Goal: Information Seeking & Learning: Find specific page/section

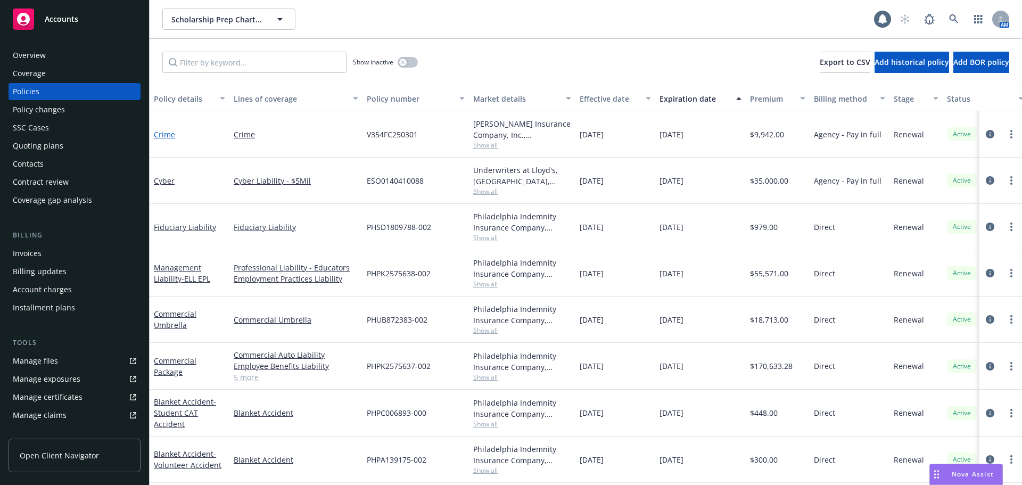
click at [163, 138] on link "Crime" at bounding box center [164, 134] width 21 height 10
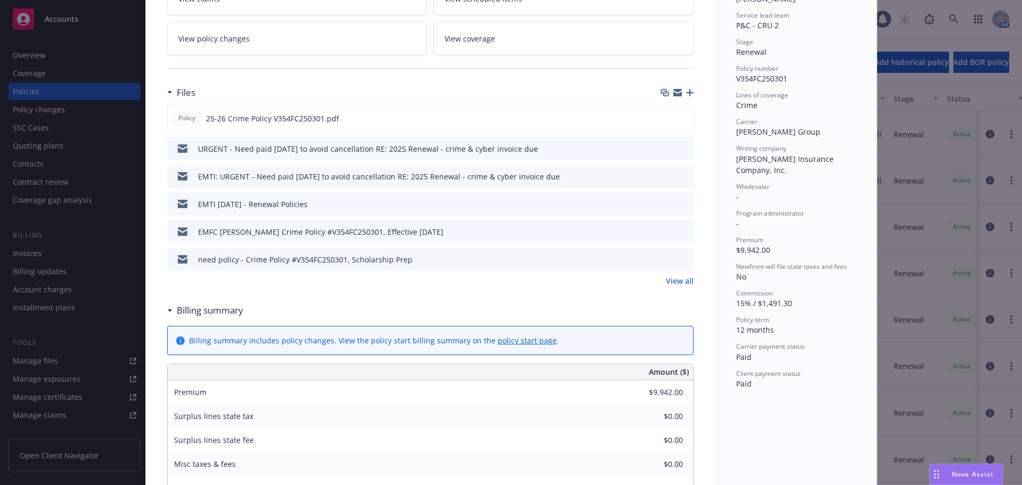
scroll to position [319, 0]
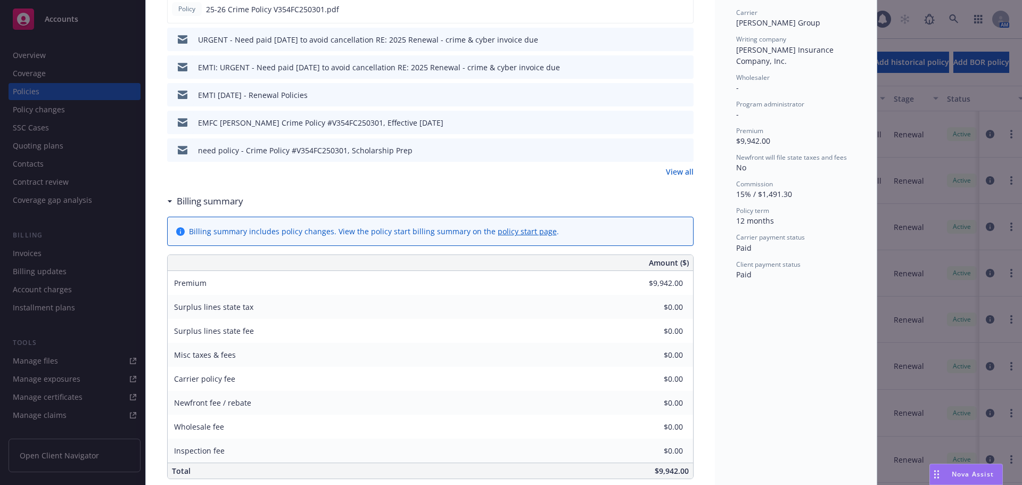
click at [684, 173] on link "View all" at bounding box center [680, 171] width 28 height 11
